Goal: Information Seeking & Learning: Find specific page/section

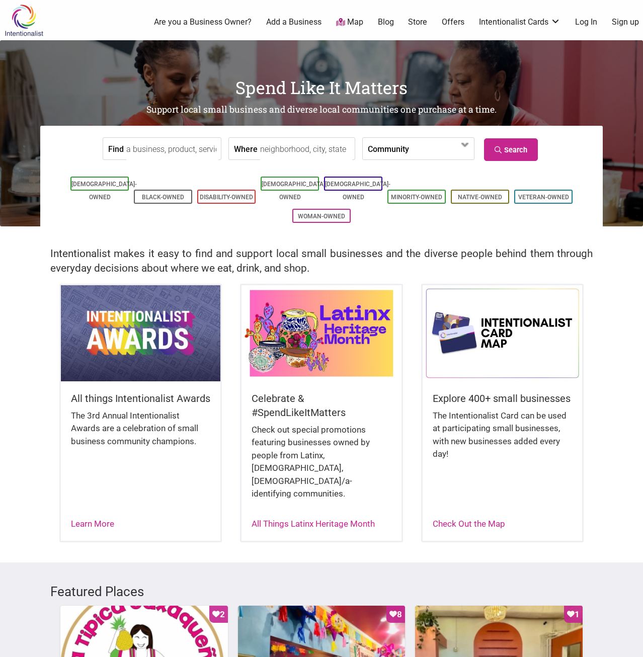
click at [445, 262] on h2 "Intentionalist makes it easy to find and support local small businesses and the…" at bounding box center [321, 260] width 542 height 29
click at [353, 180] on li "[DEMOGRAPHIC_DATA]-Owned" at bounding box center [353, 184] width 58 height 14
click at [278, 156] on input "Where" at bounding box center [306, 149] width 92 height 23
type input "SLU, Seattle, WA"
click at [424, 158] on span at bounding box center [441, 149] width 64 height 22
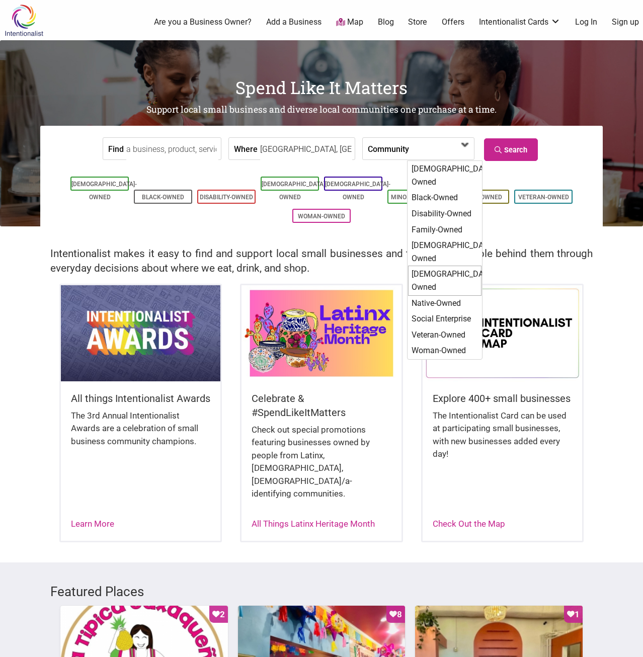
click at [435, 266] on div "[DEMOGRAPHIC_DATA]-Owned" at bounding box center [444, 281] width 73 height 30
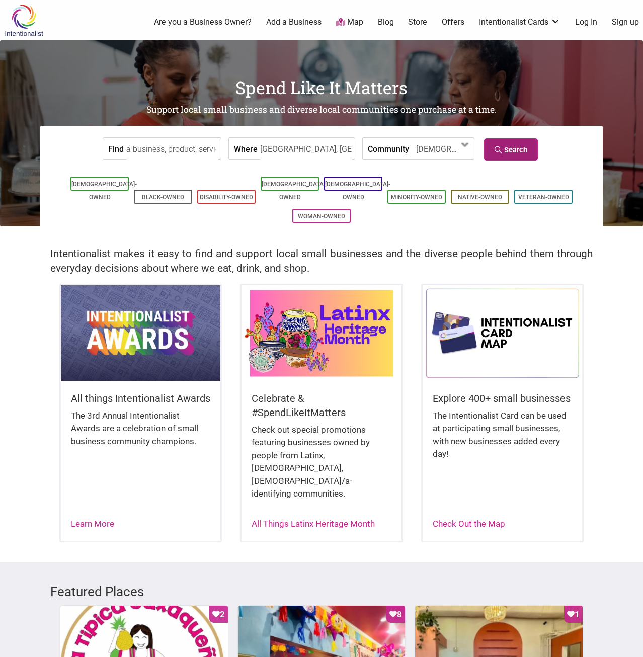
click at [522, 153] on link "Search" at bounding box center [511, 149] width 54 height 23
click at [167, 152] on input "Find" at bounding box center [172, 149] width 92 height 23
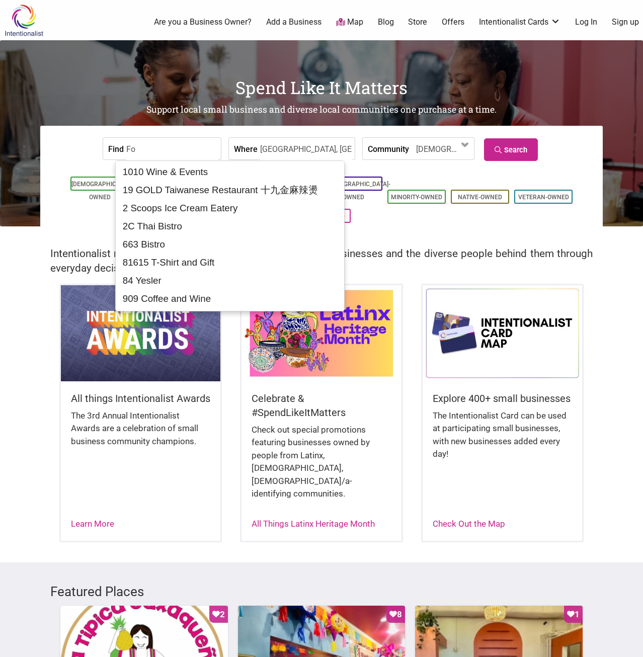
type input "F"
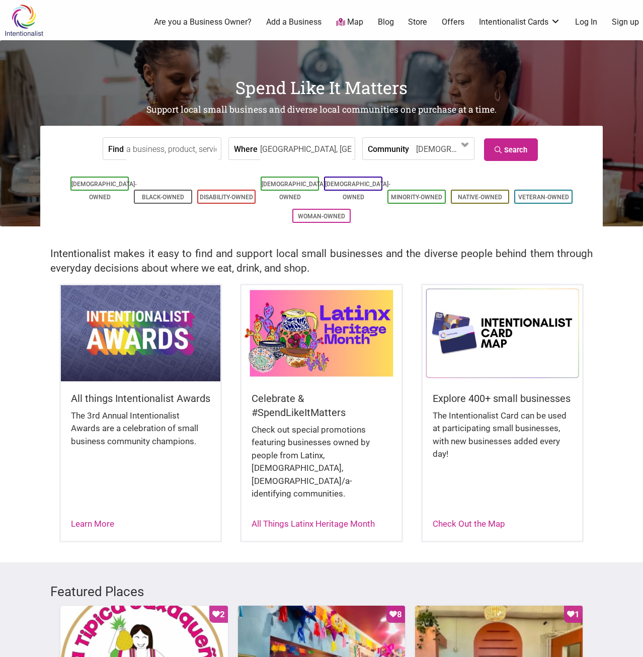
type input "R"
type input "C"
type input "F"
type input "Lunch"
click at [531, 154] on link "Search" at bounding box center [511, 149] width 54 height 23
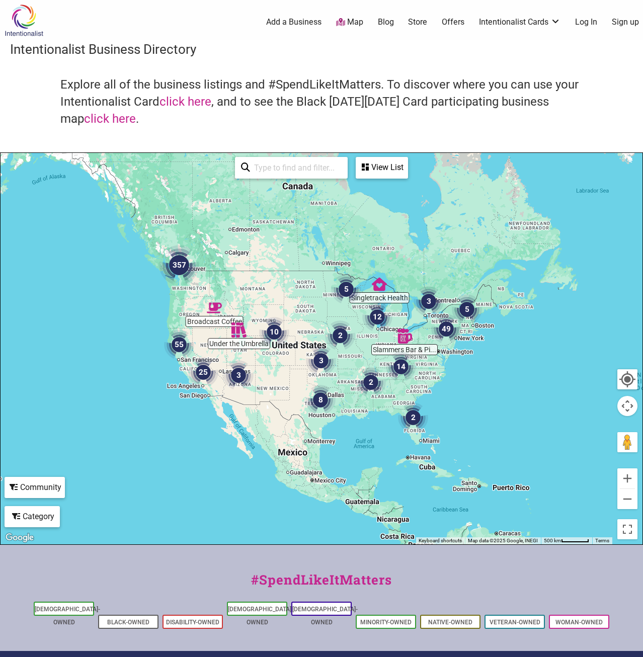
click at [176, 269] on img "357" at bounding box center [179, 265] width 40 height 40
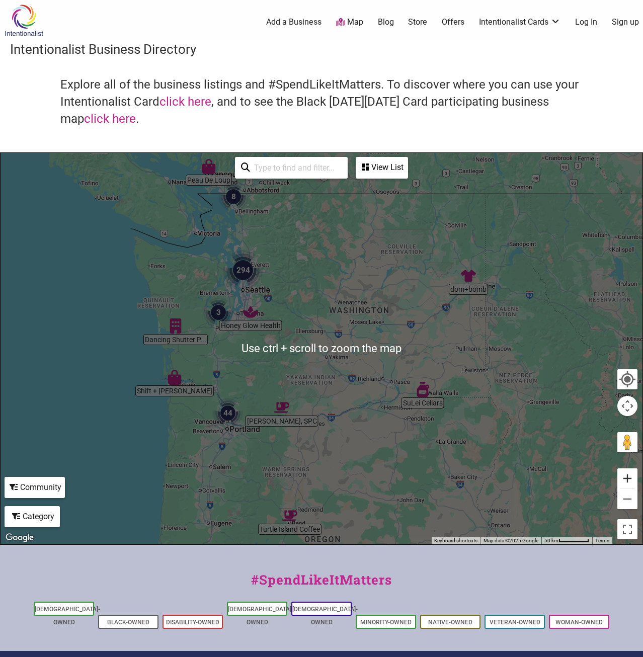
click at [624, 476] on button "Zoom in" at bounding box center [627, 478] width 20 height 20
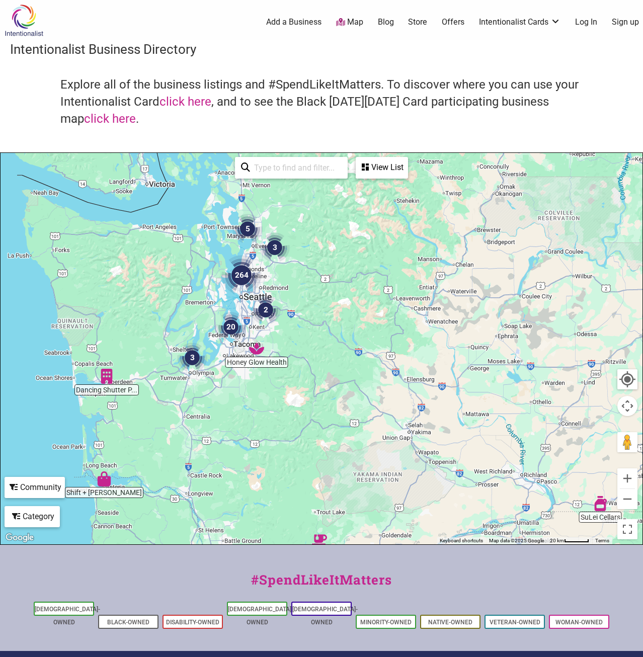
drag, startPoint x: 332, startPoint y: 313, endPoint x: 410, endPoint y: 383, distance: 104.7
click at [410, 383] on div "To navigate, press the arrow keys." at bounding box center [322, 348] width 642 height 391
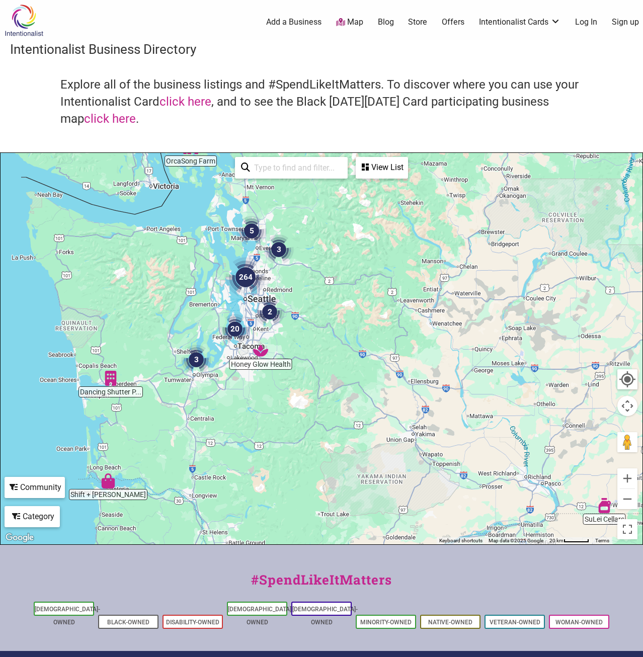
click at [317, 319] on div "To navigate, press the arrow keys." at bounding box center [322, 348] width 642 height 391
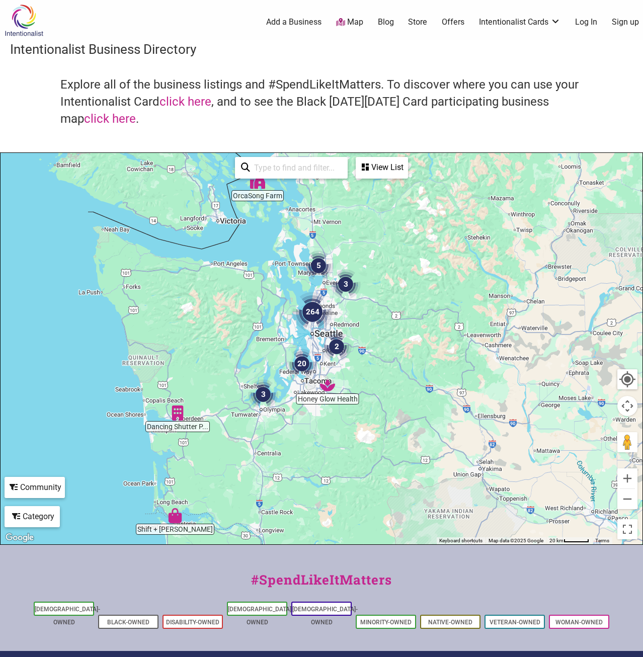
drag, startPoint x: 337, startPoint y: 335, endPoint x: 383, endPoint y: 355, distance: 50.3
click at [383, 355] on div "To navigate, press the arrow keys." at bounding box center [322, 348] width 642 height 391
click at [310, 172] on input "search" at bounding box center [296, 168] width 92 height 20
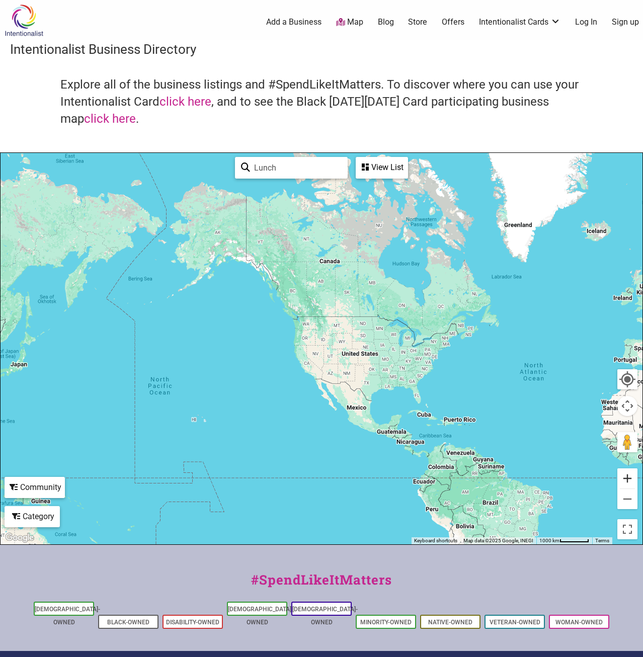
click at [629, 473] on button "Zoom in" at bounding box center [627, 478] width 20 height 20
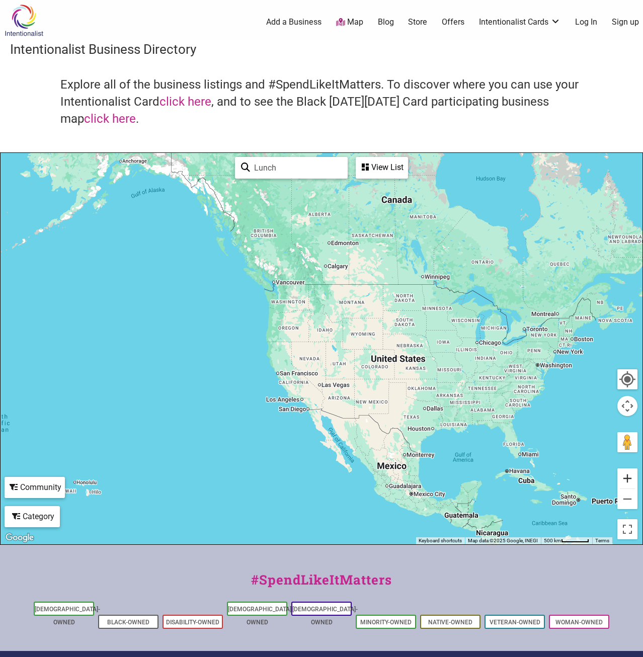
click at [629, 473] on button "Zoom in" at bounding box center [627, 478] width 20 height 20
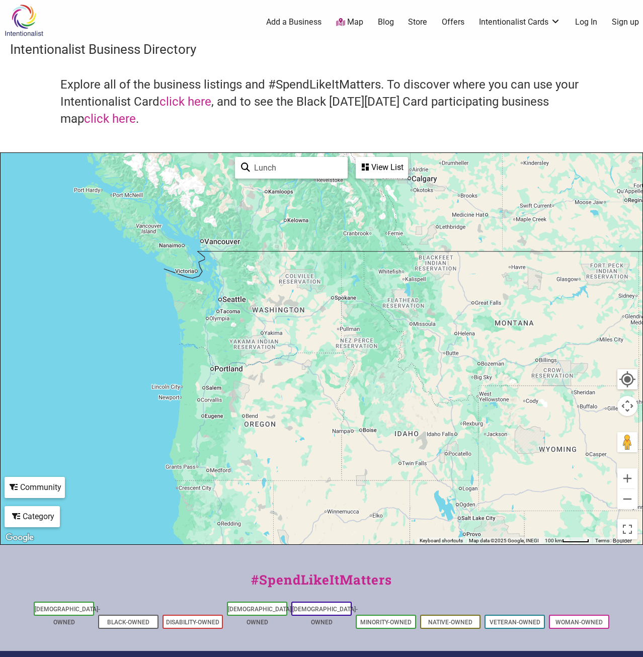
drag, startPoint x: 326, startPoint y: 301, endPoint x: 398, endPoint y: 462, distance: 175.6
click at [398, 462] on div at bounding box center [322, 348] width 642 height 391
click at [279, 167] on input "Lunch" at bounding box center [296, 168] width 92 height 20
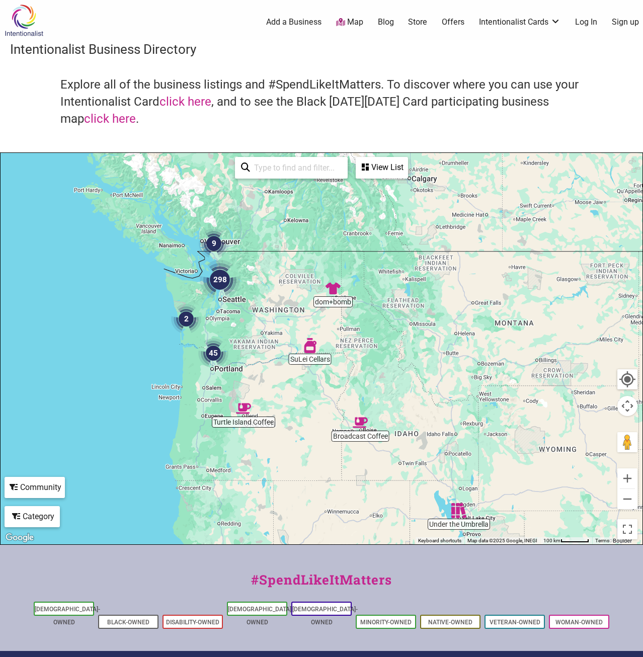
click at [403, 164] on div "View List" at bounding box center [382, 167] width 50 height 19
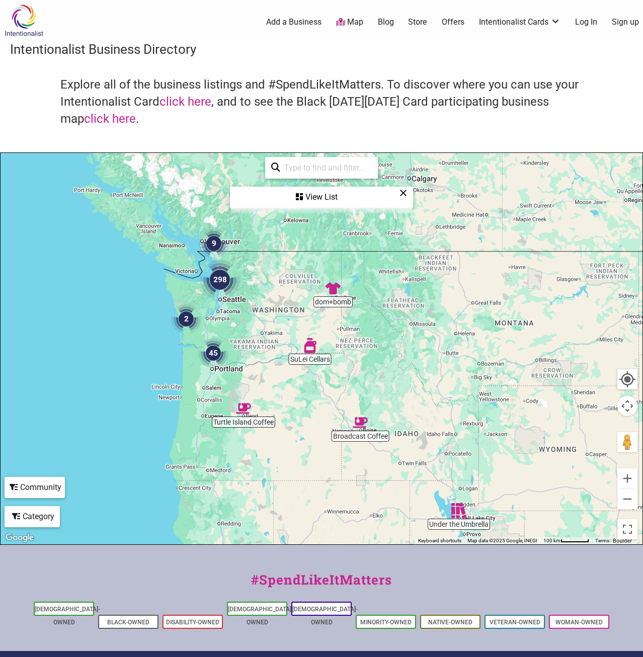
click at [306, 206] on div "View List" at bounding box center [321, 197] width 181 height 19
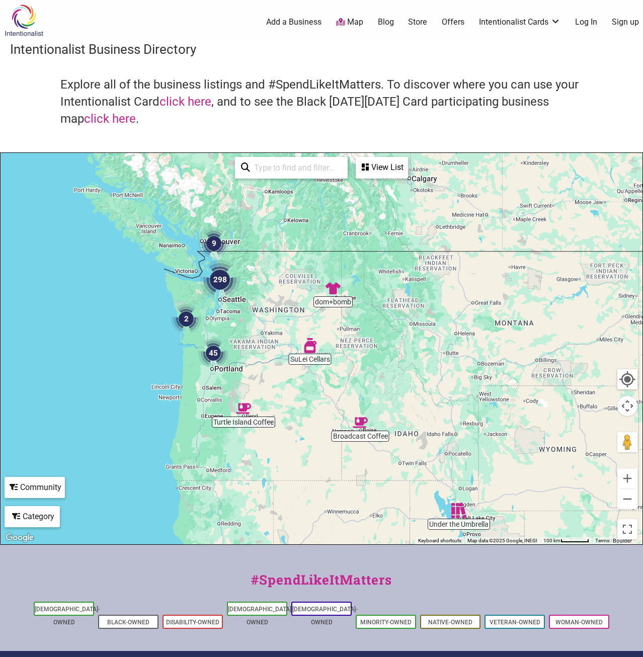
click at [371, 169] on div "View List" at bounding box center [382, 167] width 50 height 19
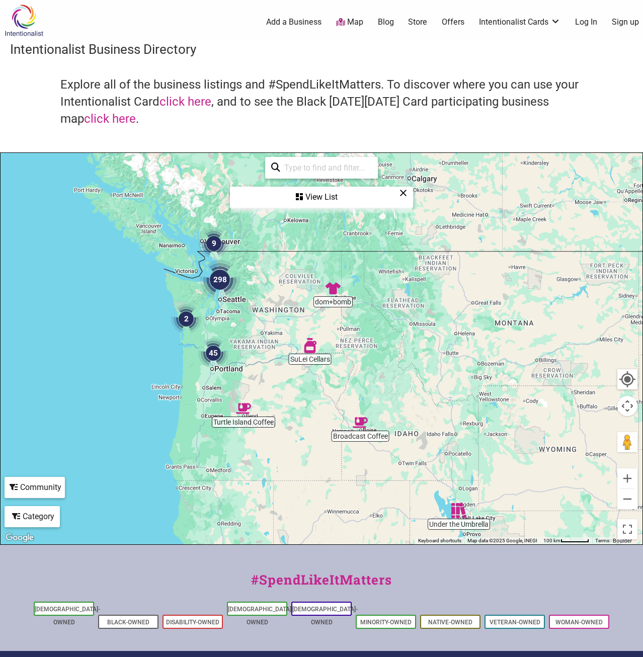
click at [306, 175] on input "search" at bounding box center [326, 168] width 92 height 20
type input "T"
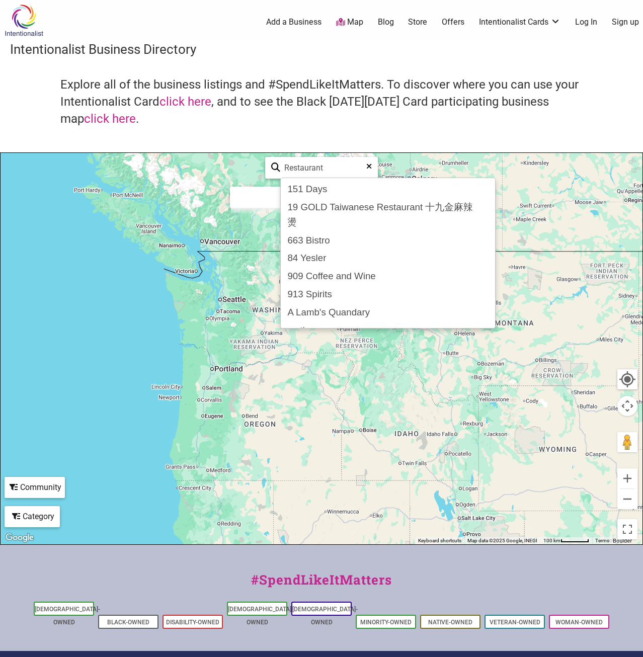
type input "Restaurant"
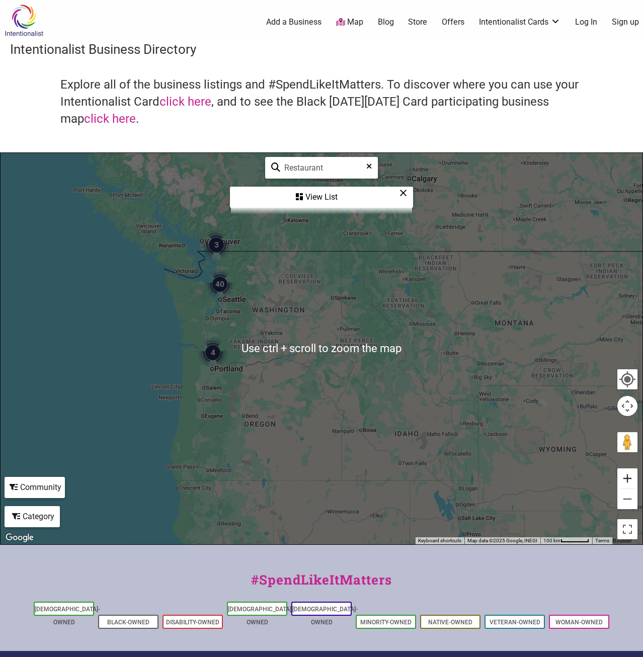
click at [631, 477] on button "Zoom in" at bounding box center [627, 478] width 20 height 20
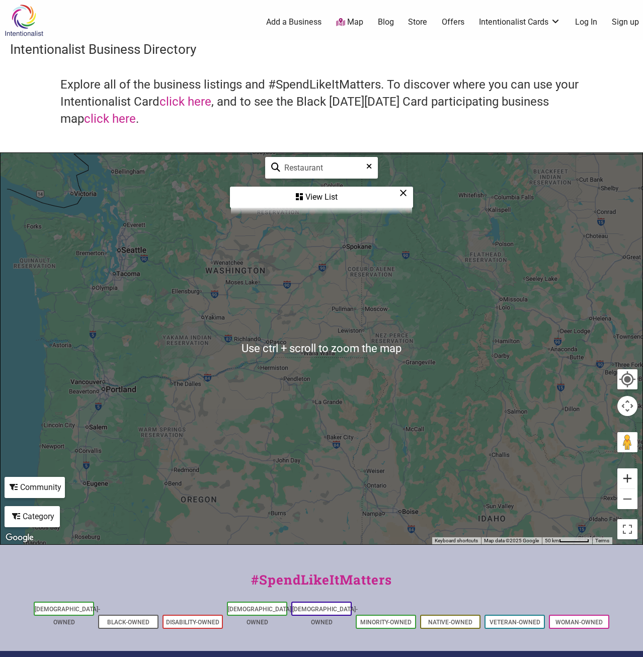
click at [631, 477] on button "Zoom in" at bounding box center [627, 478] width 20 height 20
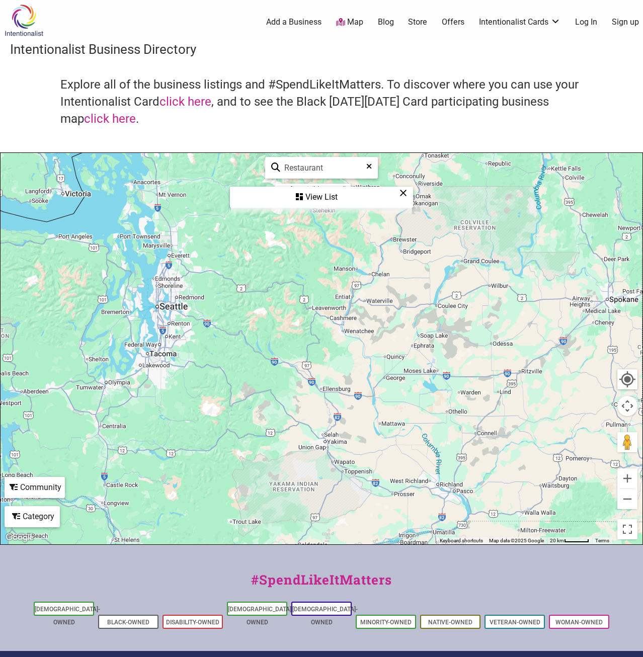
drag, startPoint x: 237, startPoint y: 323, endPoint x: 502, endPoint y: 498, distance: 317.6
click at [502, 498] on div at bounding box center [322, 348] width 642 height 391
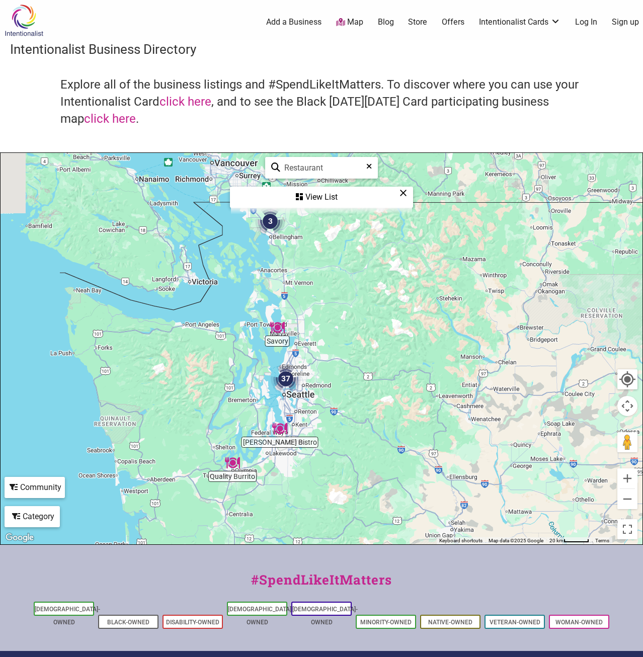
drag, startPoint x: 286, startPoint y: 376, endPoint x: 374, endPoint y: 435, distance: 106.6
click at [374, 435] on div at bounding box center [322, 348] width 642 height 391
click at [284, 382] on img "37" at bounding box center [286, 380] width 30 height 30
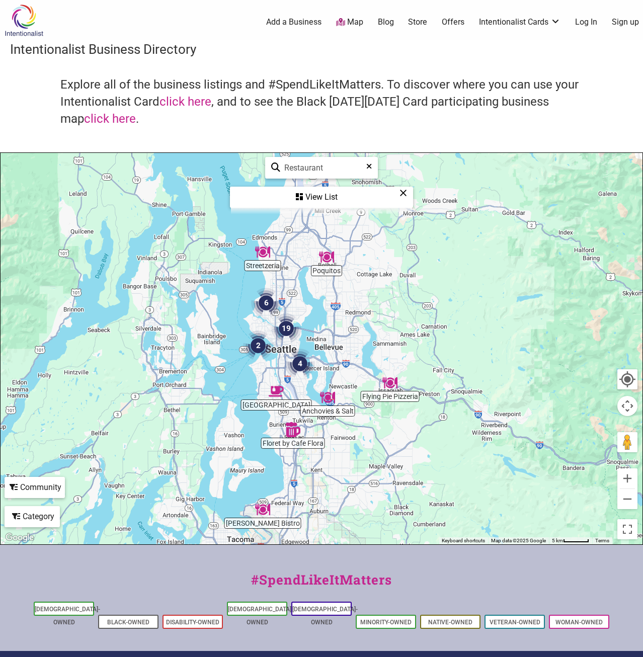
click at [284, 330] on img "19" at bounding box center [286, 328] width 30 height 30
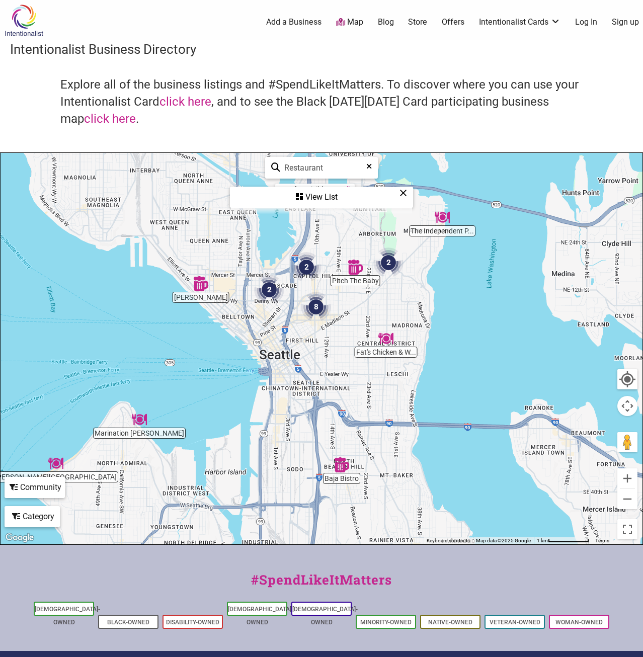
click at [274, 292] on img "2" at bounding box center [269, 290] width 30 height 30
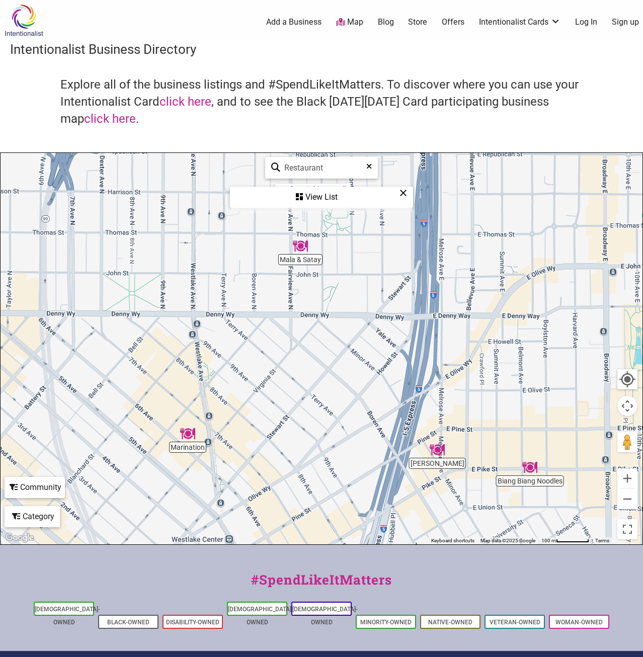
drag, startPoint x: 379, startPoint y: 404, endPoint x: 300, endPoint y: 402, distance: 79.0
click at [300, 402] on div "To navigate, press the arrow keys." at bounding box center [322, 348] width 642 height 391
click at [624, 500] on button "Zoom out" at bounding box center [627, 499] width 20 height 20
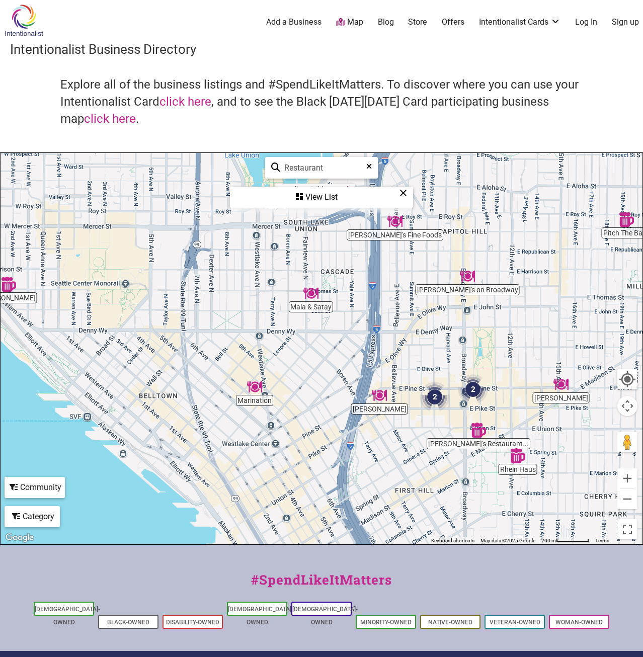
click at [625, 215] on img "Pitch The Baby" at bounding box center [626, 219] width 15 height 15
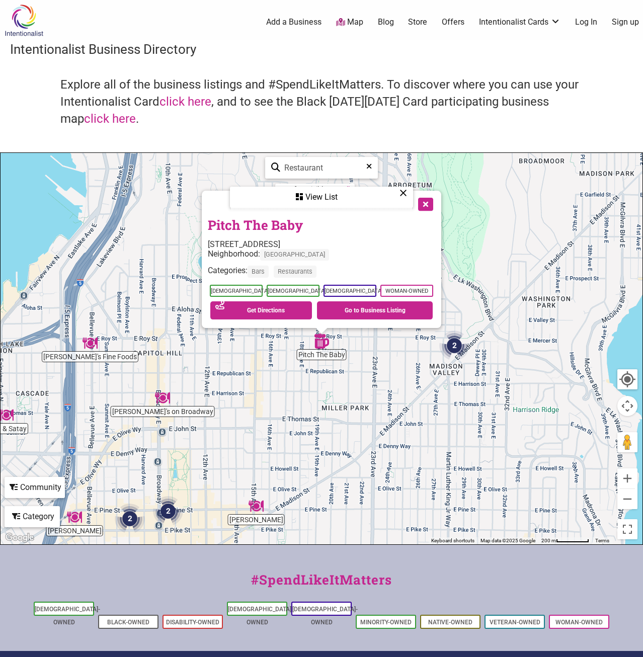
click at [426, 205] on button "Close" at bounding box center [424, 203] width 25 height 25
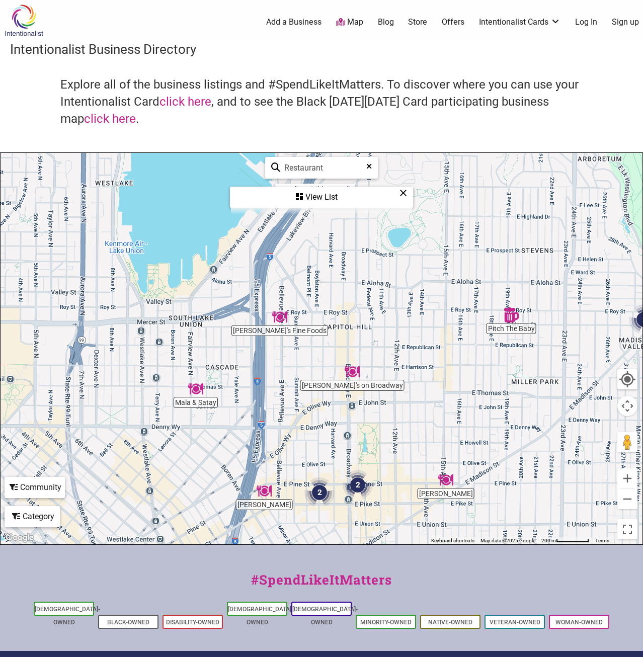
drag, startPoint x: 207, startPoint y: 366, endPoint x: 401, endPoint y: 339, distance: 195.4
click at [401, 339] on div "To navigate, press the arrow keys." at bounding box center [322, 348] width 642 height 391
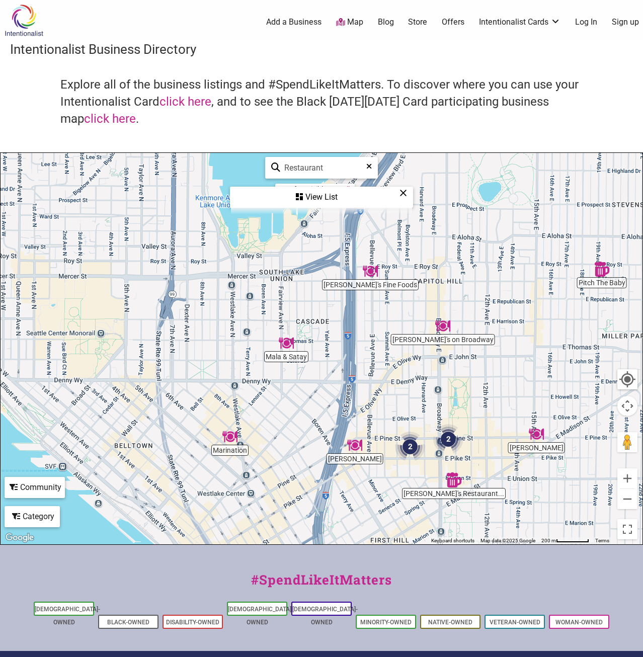
drag, startPoint x: 263, startPoint y: 425, endPoint x: 348, endPoint y: 381, distance: 96.1
click at [348, 381] on div "To navigate, press the arrow keys." at bounding box center [322, 348] width 642 height 391
click at [447, 440] on img "2" at bounding box center [448, 439] width 30 height 30
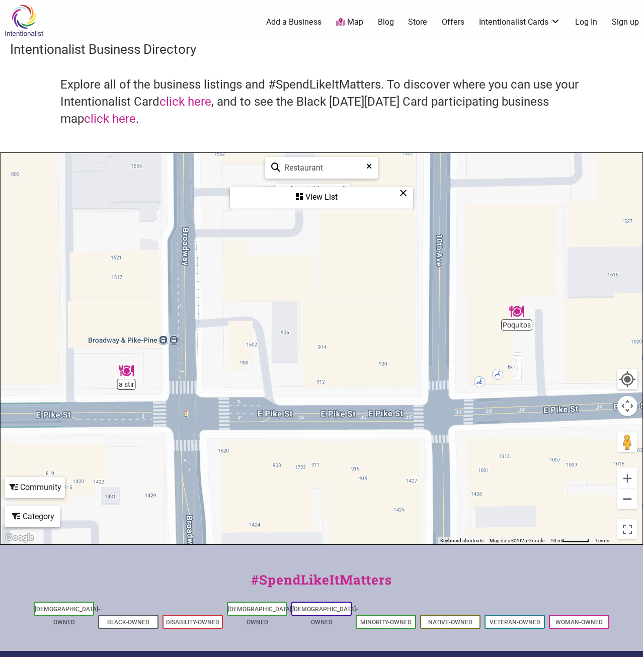
click at [625, 502] on button "Zoom out" at bounding box center [627, 499] width 20 height 20
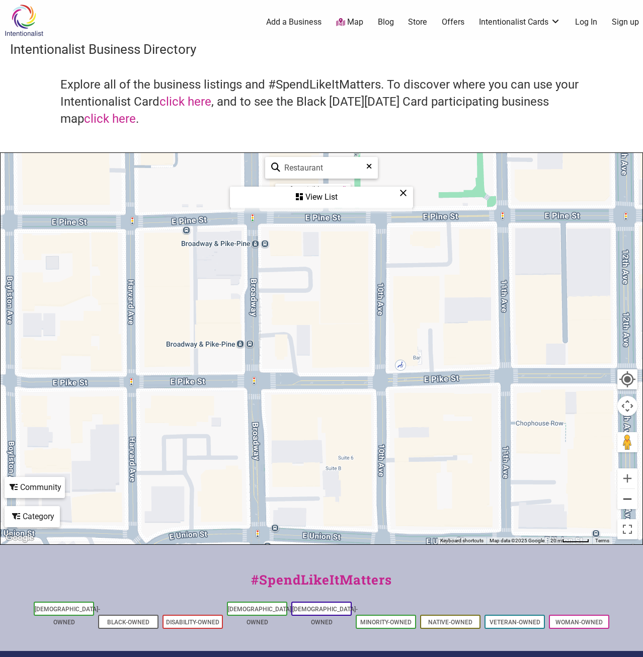
click at [625, 502] on button "Zoom out" at bounding box center [627, 499] width 20 height 20
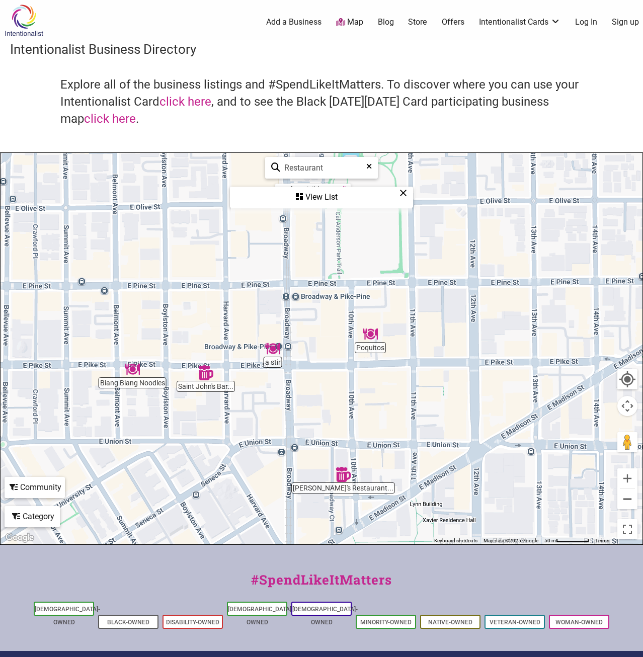
click at [625, 502] on button "Zoom out" at bounding box center [627, 499] width 20 height 20
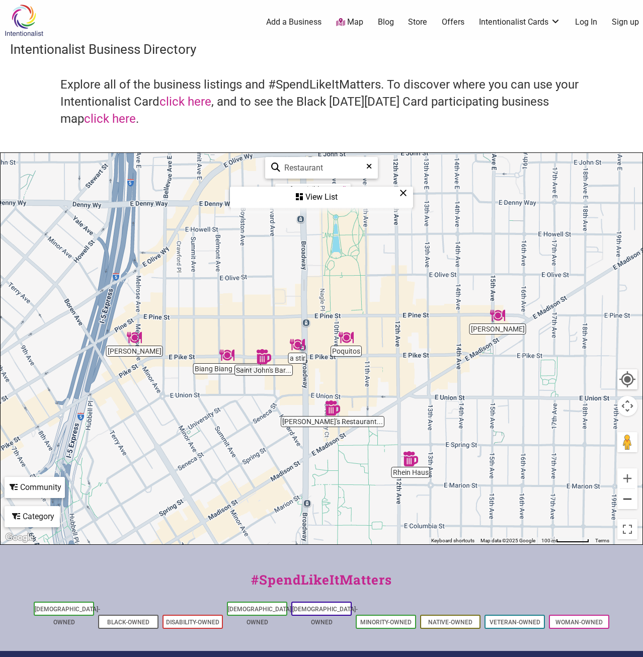
click at [625, 502] on button "Zoom out" at bounding box center [627, 499] width 20 height 20
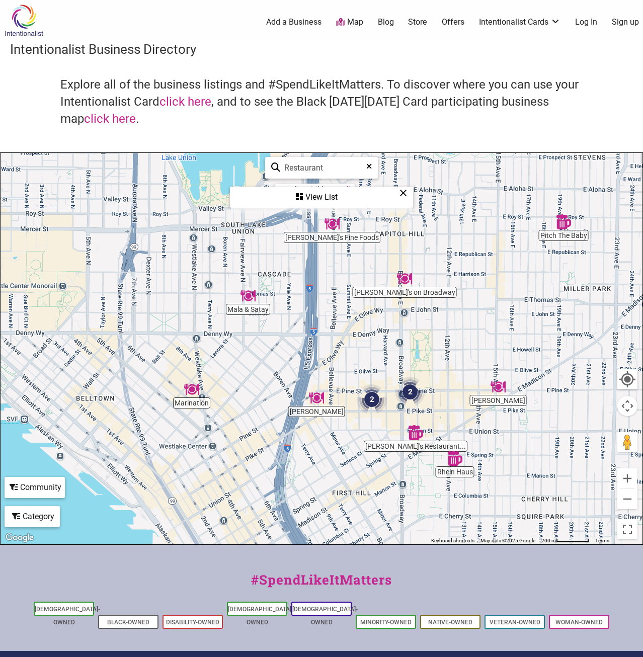
drag, startPoint x: 202, startPoint y: 423, endPoint x: 290, endPoint y: 482, distance: 106.6
click at [290, 482] on div "To navigate, press the arrow keys." at bounding box center [322, 348] width 642 height 391
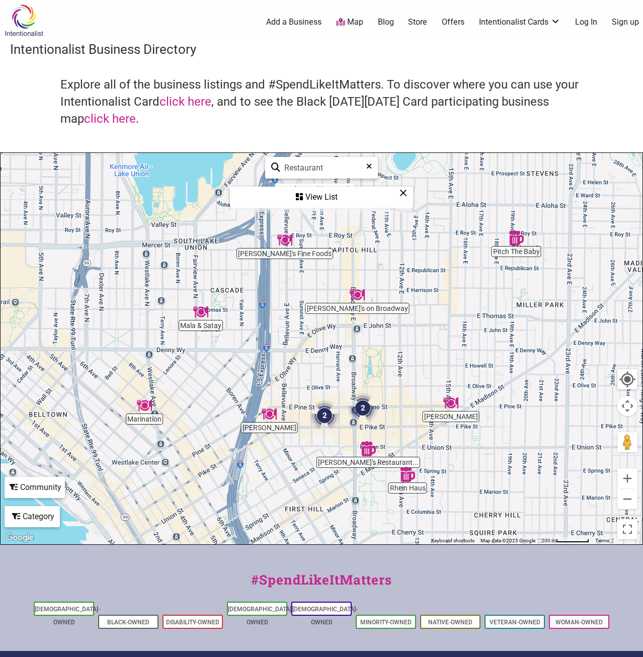
drag, startPoint x: 264, startPoint y: 469, endPoint x: 214, endPoint y: 485, distance: 51.8
click at [214, 485] on div "To navigate, press the arrow keys." at bounding box center [322, 348] width 642 height 391
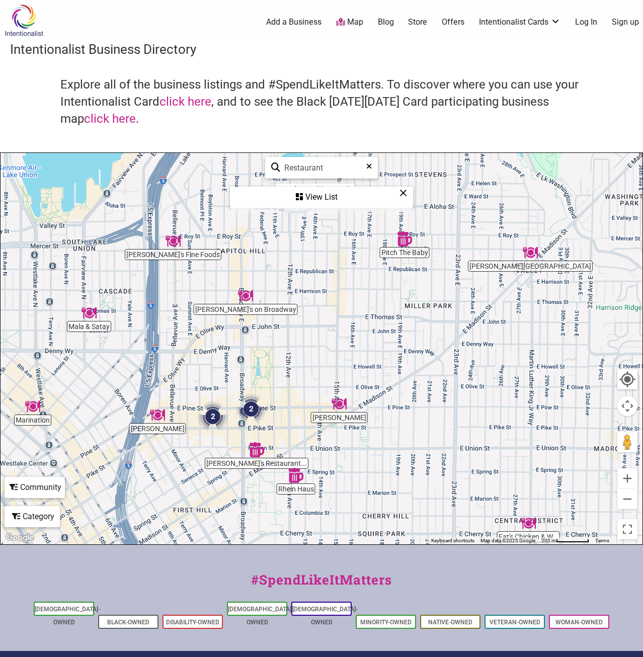
drag, startPoint x: 270, startPoint y: 482, endPoint x: 153, endPoint y: 484, distance: 116.7
click at [153, 484] on div "To navigate, press the arrow keys." at bounding box center [322, 348] width 642 height 391
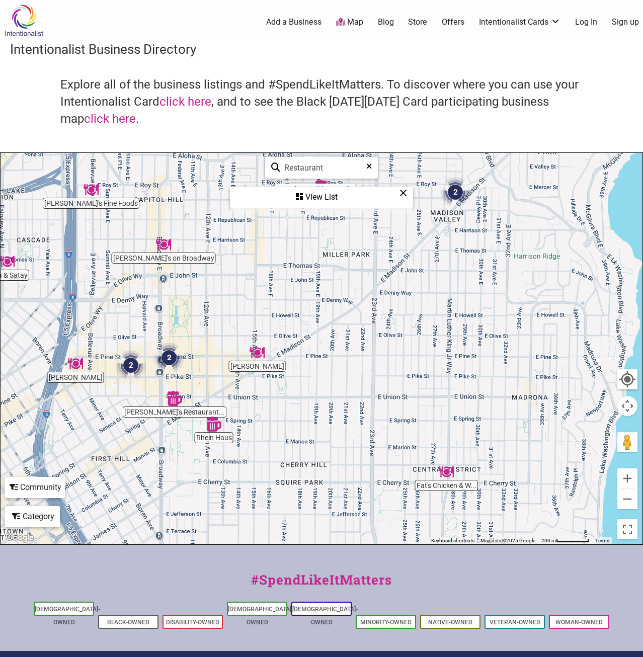
drag, startPoint x: 333, startPoint y: 513, endPoint x: 251, endPoint y: 460, distance: 98.1
click at [251, 460] on div "To navigate, press the arrow keys." at bounding box center [322, 348] width 642 height 391
click at [446, 472] on img "Fat's Chicken & Waffles" at bounding box center [446, 471] width 15 height 15
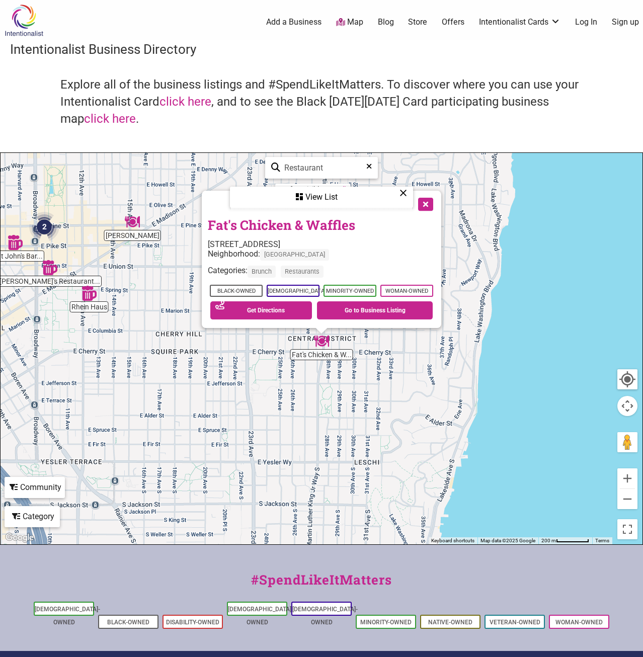
click at [426, 208] on button "Close" at bounding box center [424, 203] width 25 height 25
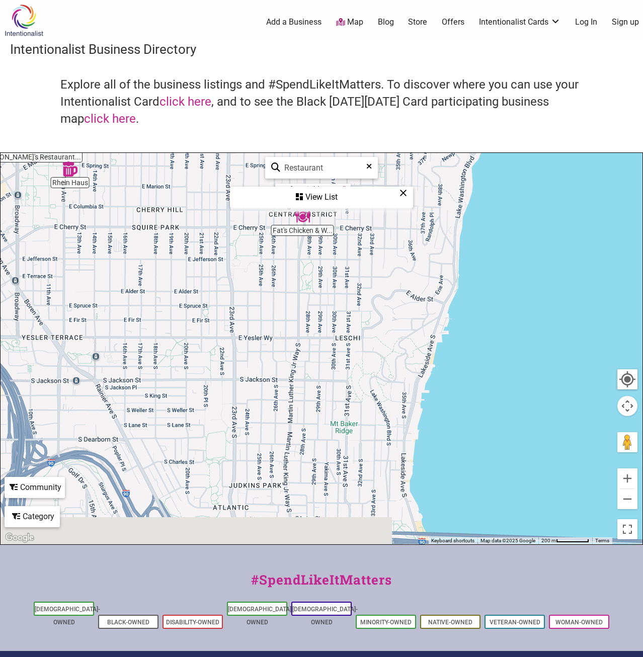
drag, startPoint x: 334, startPoint y: 397, endPoint x: 316, endPoint y: 268, distance: 130.5
click at [316, 268] on div "To navigate, press the arrow keys." at bounding box center [322, 348] width 642 height 391
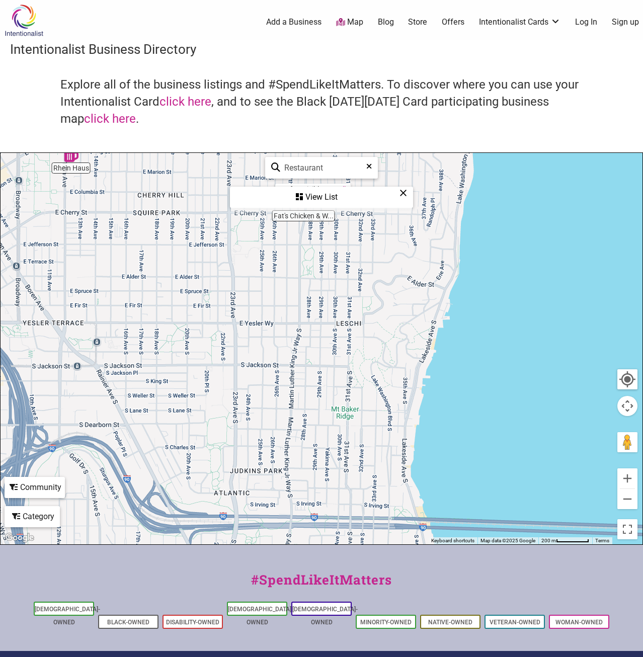
drag, startPoint x: 323, startPoint y: 362, endPoint x: 310, endPoint y: 278, distance: 85.1
click at [310, 278] on div "To navigate, press the arrow keys." at bounding box center [322, 348] width 642 height 391
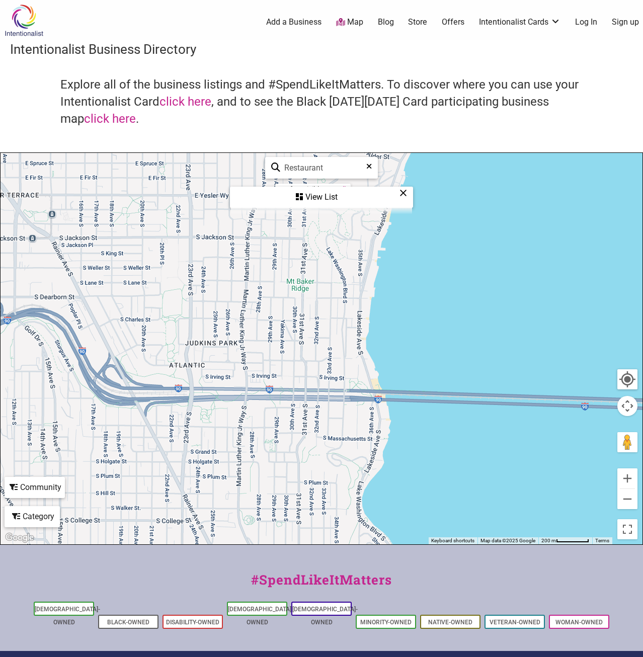
drag, startPoint x: 313, startPoint y: 369, endPoint x: 285, endPoint y: 327, distance: 50.4
click at [285, 327] on div "To navigate, press the arrow keys." at bounding box center [322, 348] width 642 height 391
click at [628, 500] on button "Zoom out" at bounding box center [627, 499] width 20 height 20
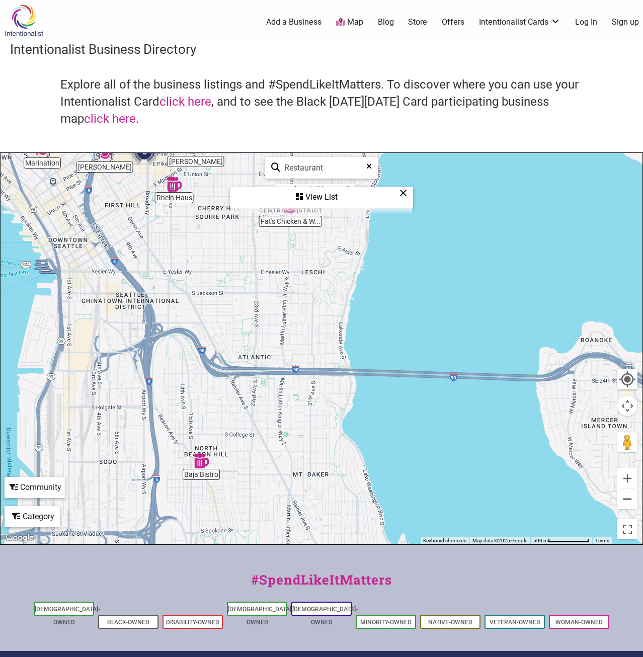
click at [628, 500] on button "Zoom out" at bounding box center [627, 499] width 20 height 20
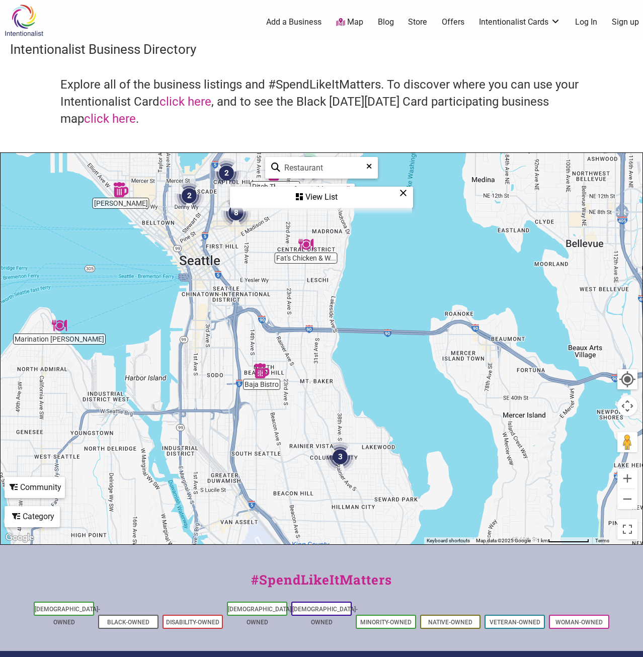
drag, startPoint x: 323, startPoint y: 431, endPoint x: 323, endPoint y: 397, distance: 34.7
click at [323, 397] on div "To navigate, press the arrow keys." at bounding box center [322, 348] width 642 height 391
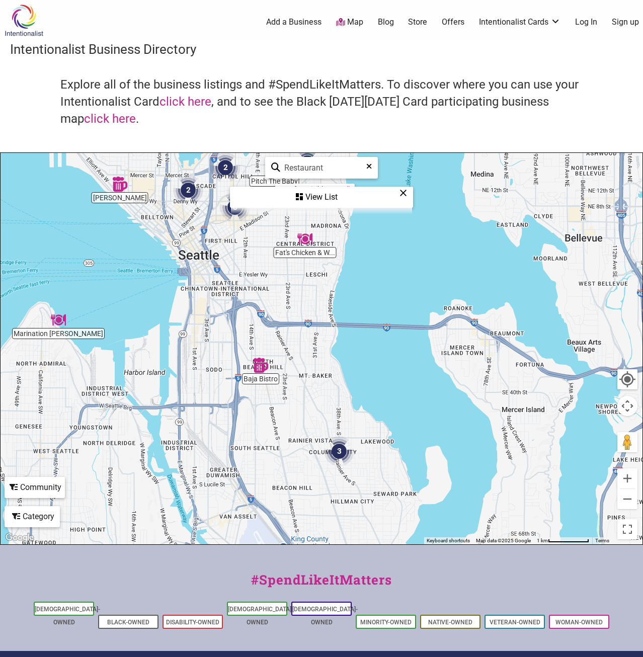
click at [343, 454] on img "3" at bounding box center [339, 451] width 30 height 30
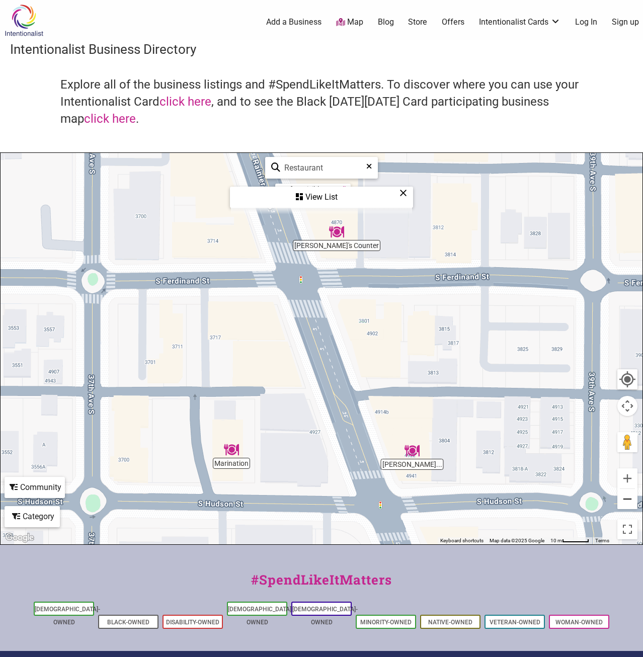
click at [631, 505] on button "Zoom out" at bounding box center [627, 499] width 20 height 20
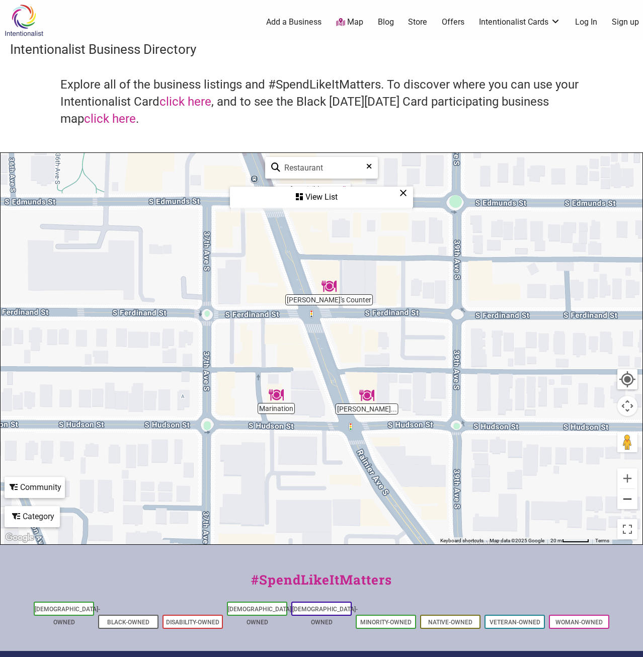
click at [631, 505] on button "Zoom out" at bounding box center [627, 499] width 20 height 20
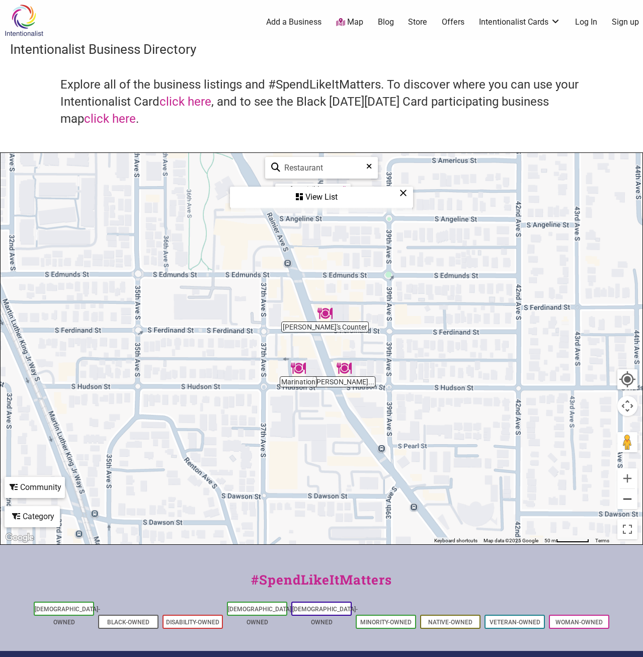
click at [631, 505] on button "Zoom out" at bounding box center [627, 499] width 20 height 20
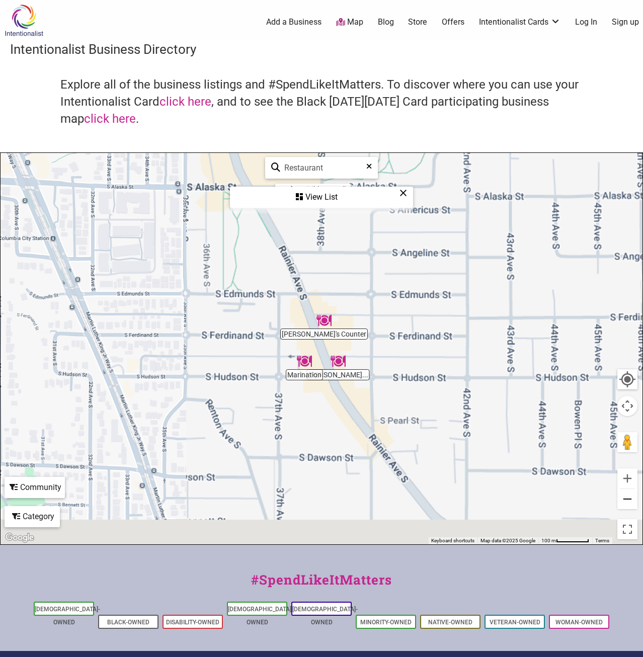
click at [631, 505] on button "Zoom out" at bounding box center [627, 499] width 20 height 20
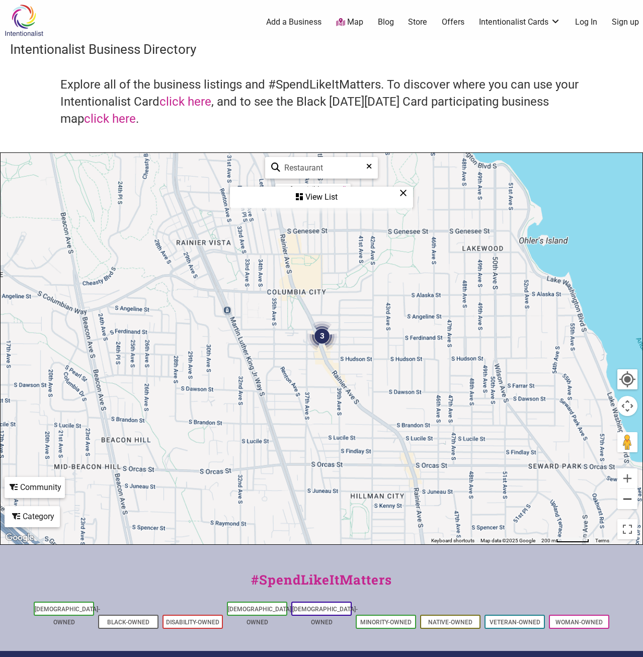
click at [631, 505] on button "Zoom out" at bounding box center [627, 499] width 20 height 20
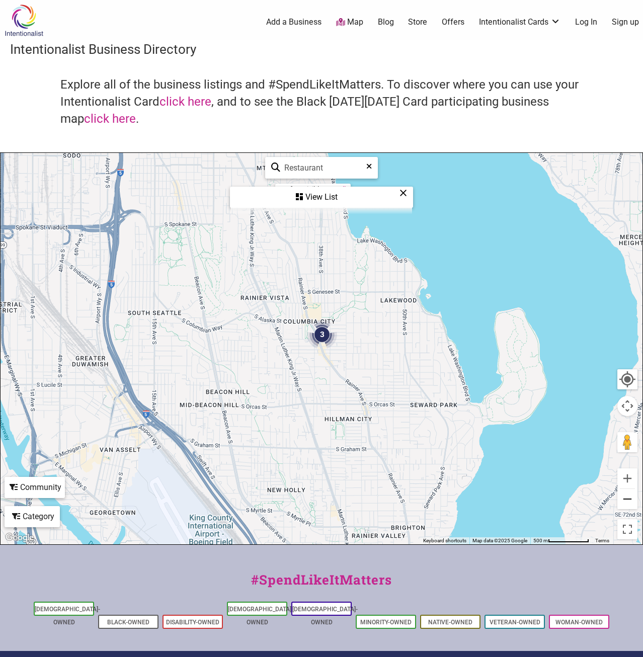
click at [631, 505] on button "Zoom out" at bounding box center [627, 499] width 20 height 20
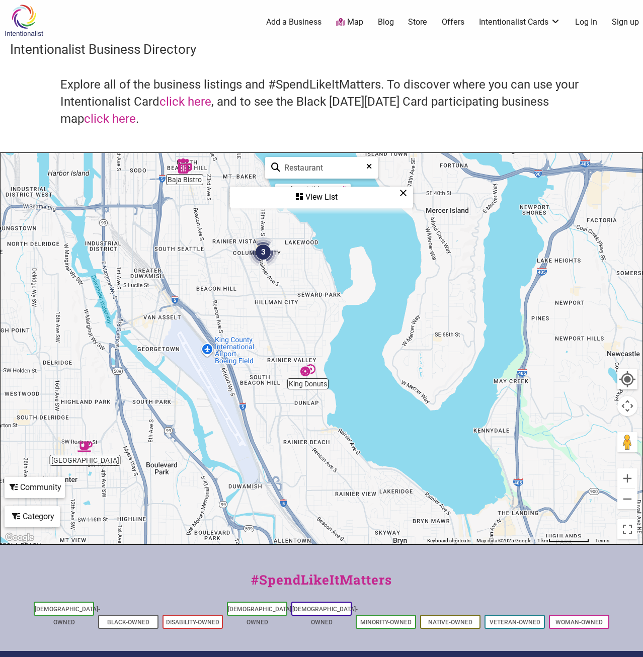
drag, startPoint x: 424, startPoint y: 470, endPoint x: 374, endPoint y: 393, distance: 91.9
click at [374, 393] on div "To navigate, press the arrow keys." at bounding box center [322, 348] width 642 height 391
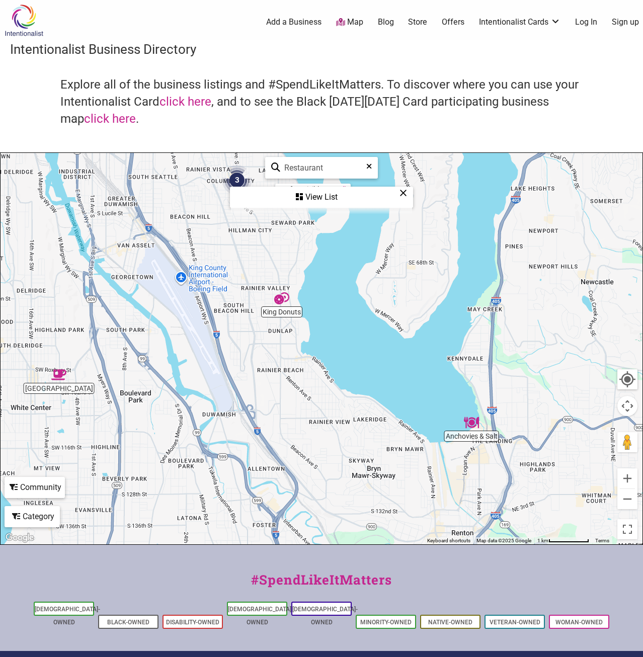
drag, startPoint x: 350, startPoint y: 417, endPoint x: 320, endPoint y: 338, distance: 84.3
click at [320, 338] on div "To navigate, press the arrow keys." at bounding box center [322, 348] width 642 height 391
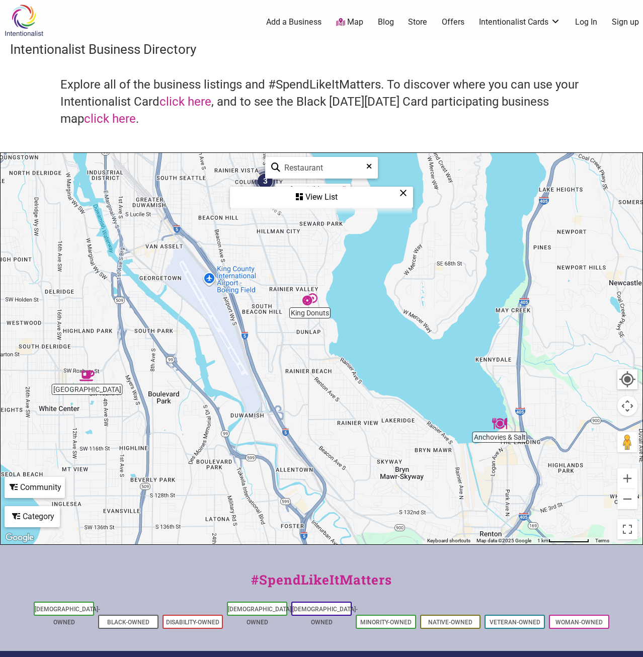
drag, startPoint x: 367, startPoint y: 385, endPoint x: 498, endPoint y: 432, distance: 139.5
click at [497, 432] on div "To navigate, press the arrow keys." at bounding box center [322, 348] width 642 height 391
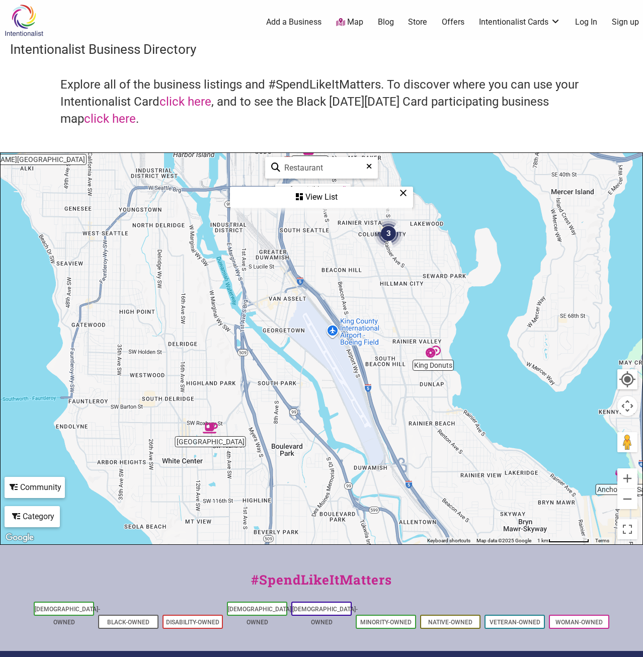
drag, startPoint x: 356, startPoint y: 395, endPoint x: 390, endPoint y: 498, distance: 108.8
click at [390, 498] on div "To navigate, press the arrow keys." at bounding box center [322, 348] width 642 height 391
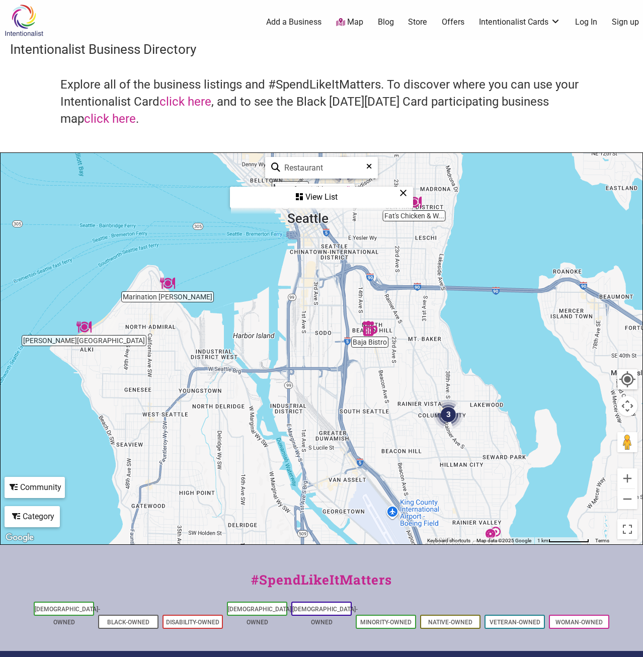
drag, startPoint x: 363, startPoint y: 426, endPoint x: 366, endPoint y: 467, distance: 40.8
click at [366, 467] on div "To navigate, press the arrow keys." at bounding box center [322, 348] width 642 height 391
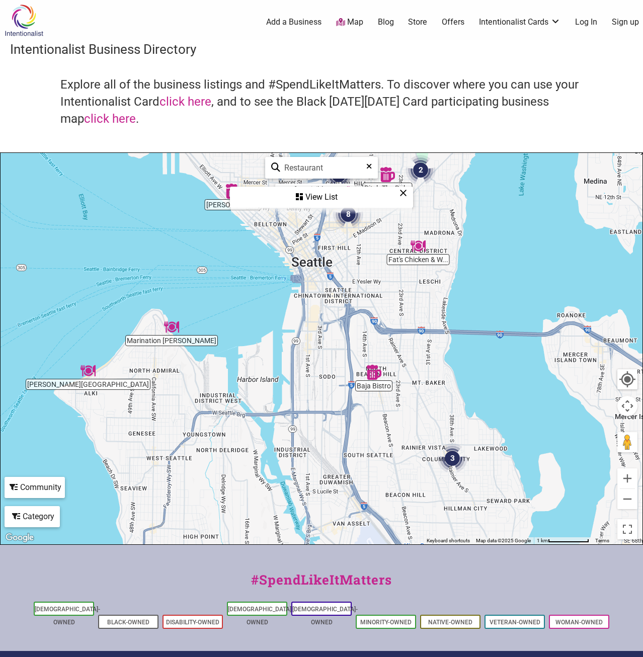
drag, startPoint x: 354, startPoint y: 404, endPoint x: 359, endPoint y: 463, distance: 58.6
click at [359, 463] on div "To navigate, press the arrow keys." at bounding box center [322, 348] width 642 height 391
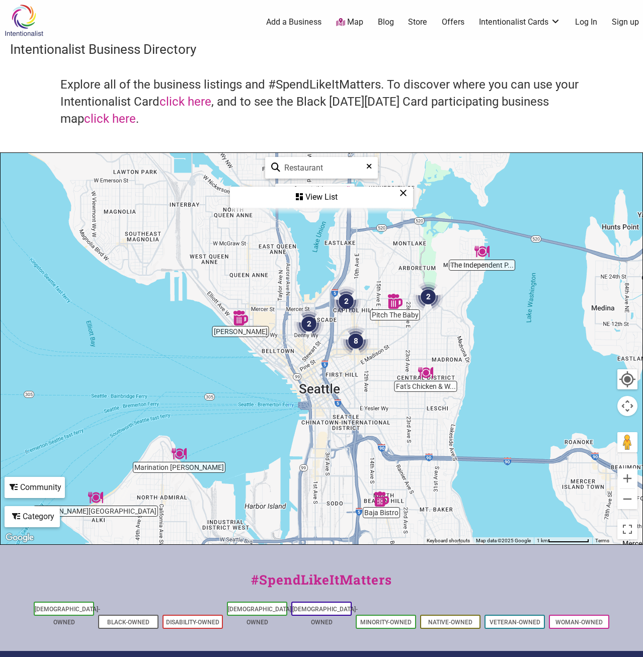
drag, startPoint x: 354, startPoint y: 393, endPoint x: 355, endPoint y: 454, distance: 60.9
click at [355, 454] on div "To navigate, press the arrow keys." at bounding box center [322, 348] width 642 height 391
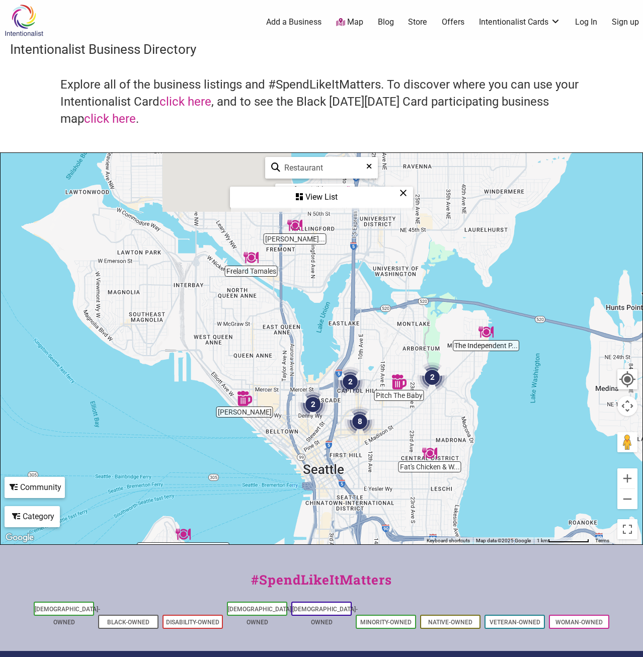
drag, startPoint x: 355, startPoint y: 421, endPoint x: 360, endPoint y: 478, distance: 57.1
click at [360, 478] on div "To navigate, press the arrow keys." at bounding box center [322, 348] width 642 height 391
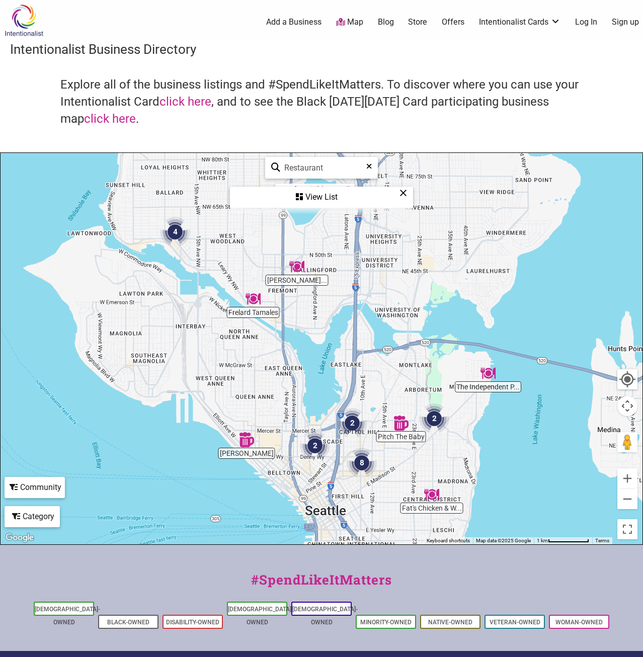
drag, startPoint x: 345, startPoint y: 423, endPoint x: 345, endPoint y: 458, distance: 34.2
click at [345, 458] on div "To navigate, press the arrow keys." at bounding box center [322, 348] width 642 height 391
click at [29, 18] on img at bounding box center [24, 20] width 48 height 33
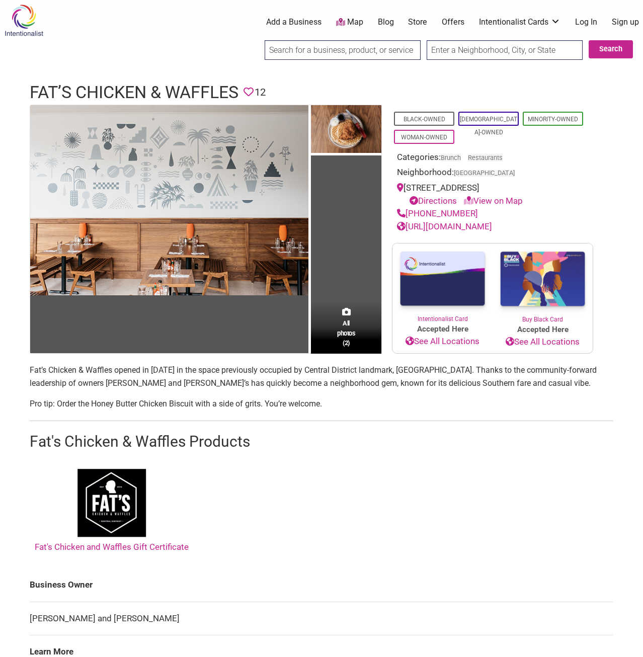
click at [422, 415] on section "Fat’s Chicken & Waffles opened in 2015 in the space previously occupied by Cent…" at bounding box center [321, 461] width 583 height 195
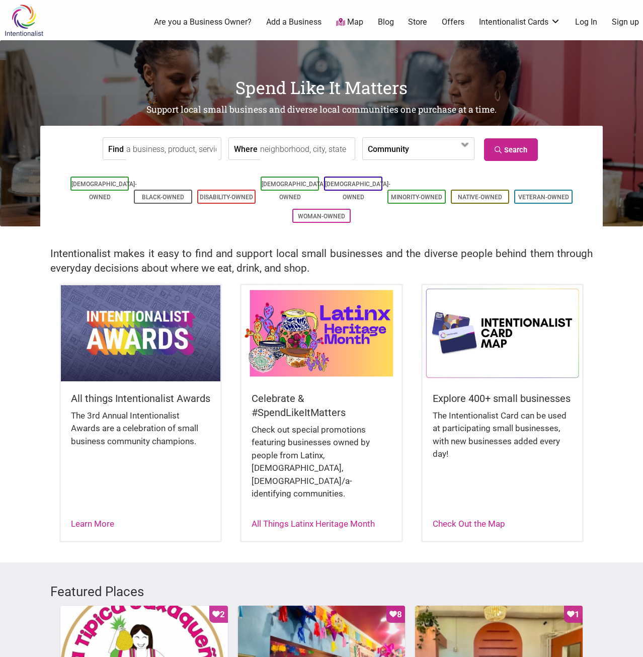
click at [172, 149] on input "Find" at bounding box center [172, 149] width 92 height 23
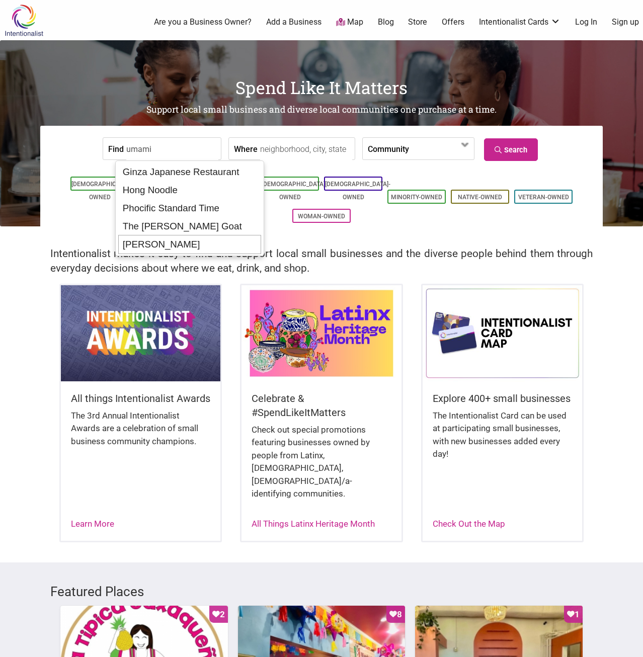
click at [148, 244] on div "[PERSON_NAME]" at bounding box center [189, 244] width 142 height 19
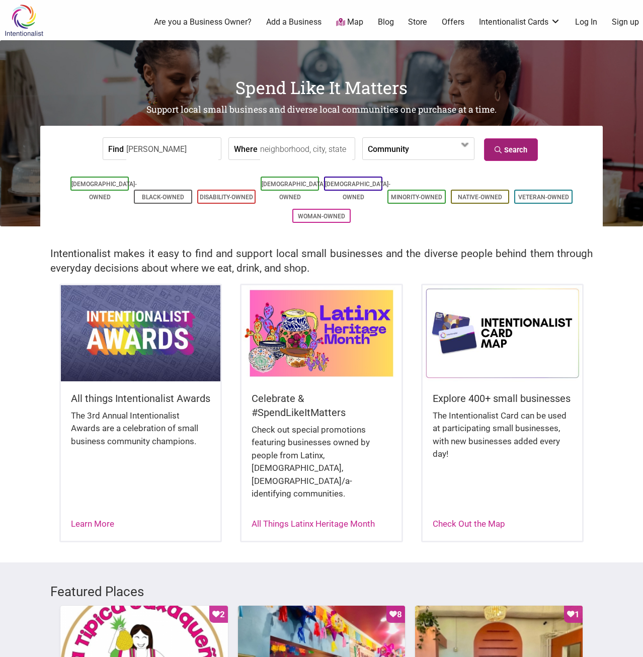
type input "[PERSON_NAME]"
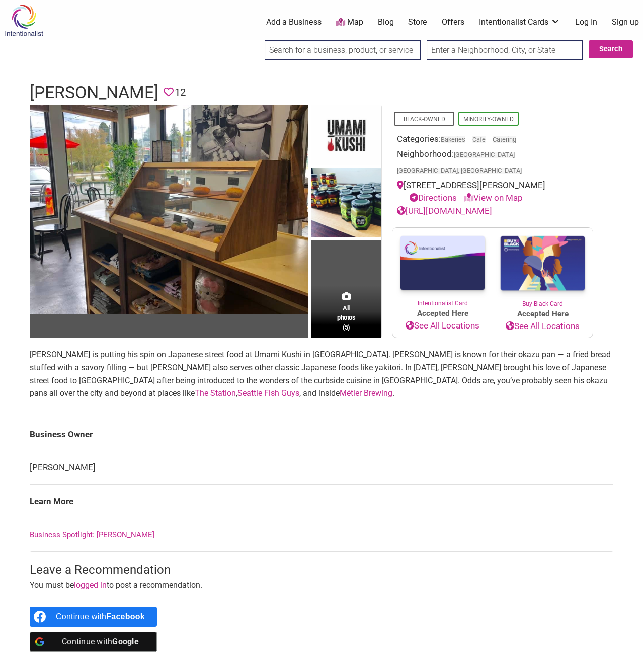
click at [459, 423] on td "Business Owner" at bounding box center [321, 434] width 583 height 33
click at [463, 213] on link "[URL][DOMAIN_NAME]" at bounding box center [444, 211] width 95 height 10
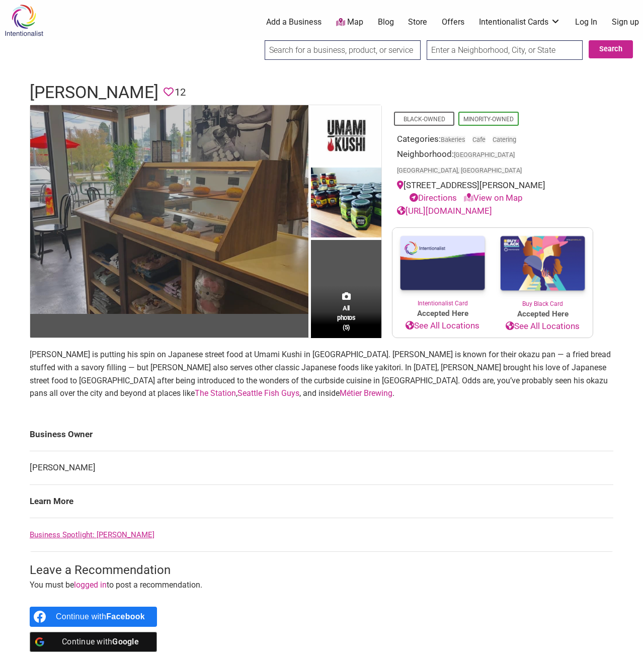
click at [222, 232] on img at bounding box center [169, 209] width 278 height 209
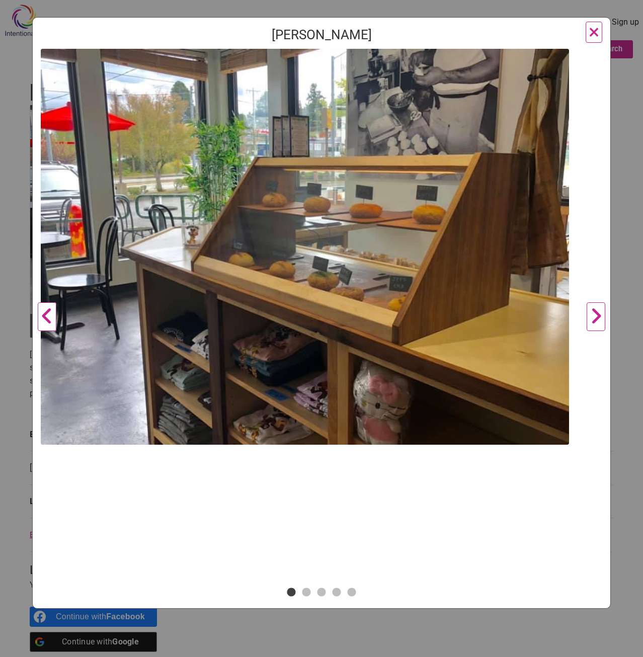
click at [588, 34] on span "×" at bounding box center [593, 32] width 11 height 24
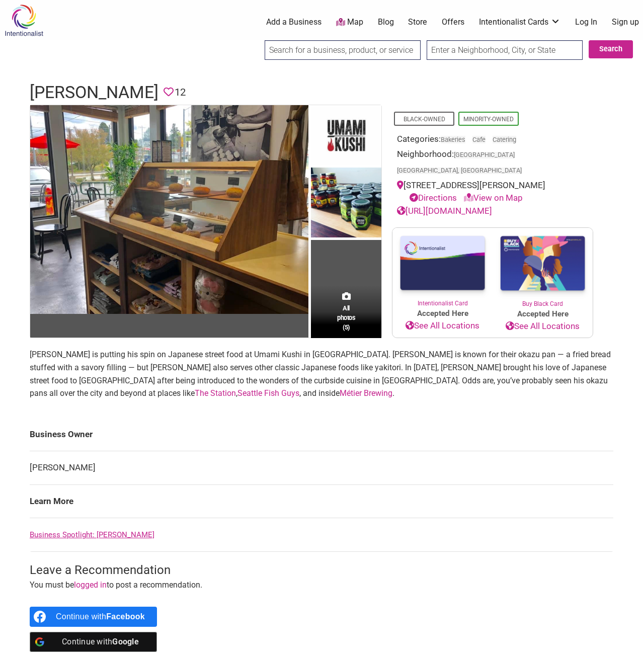
click at [438, 206] on link "[URL][DOMAIN_NAME]" at bounding box center [444, 211] width 95 height 10
